Goal: Transaction & Acquisition: Purchase product/service

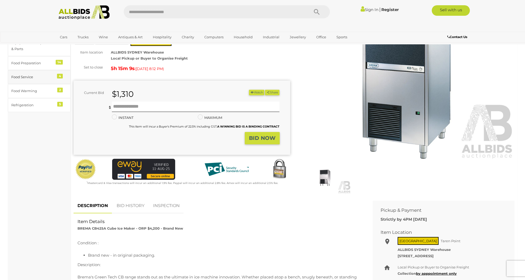
scroll to position [46, 0]
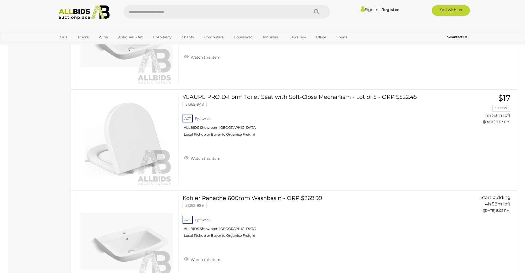
scroll to position [1700, 0]
click at [279, 95] on link "YEAUPE PRO D-Form Toilet Seat with Soft-Close Mechanism - Lot of 5 - ORP $522.4…" at bounding box center [312, 117] width 252 height 47
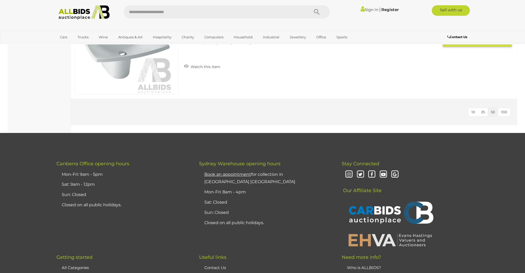
scroll to position [3519, 0]
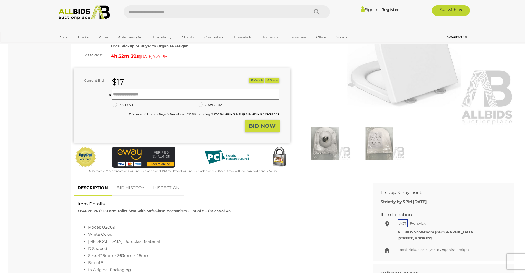
scroll to position [80, 0]
click at [325, 139] on img at bounding box center [324, 142] width 51 height 33
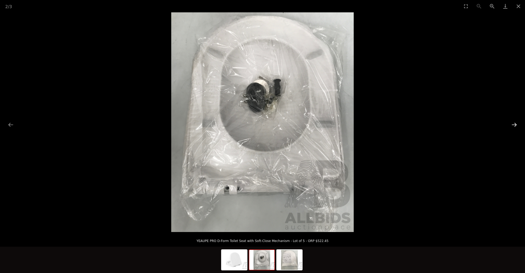
click at [514, 124] on button "Next slide" at bounding box center [514, 125] width 11 height 10
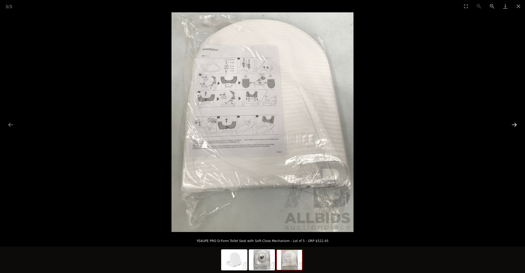
click at [512, 124] on button "Next slide" at bounding box center [514, 125] width 11 height 10
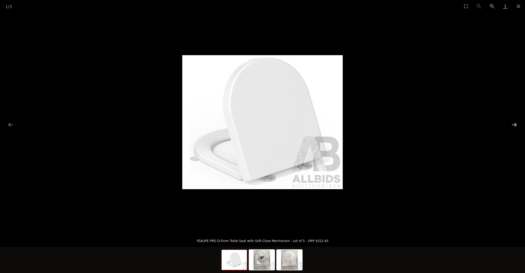
scroll to position [82, 0]
click at [512, 124] on button "Next slide" at bounding box center [514, 125] width 11 height 10
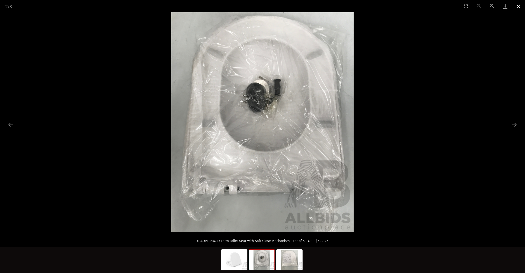
scroll to position [81, 0]
drag, startPoint x: 517, startPoint y: 6, endPoint x: 494, endPoint y: 6, distance: 22.9
click at [515, 6] on button "Close gallery" at bounding box center [518, 6] width 13 height 12
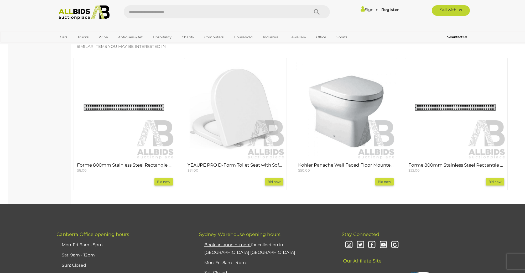
scroll to position [489, 0]
